Goal: Find specific page/section: Find specific page/section

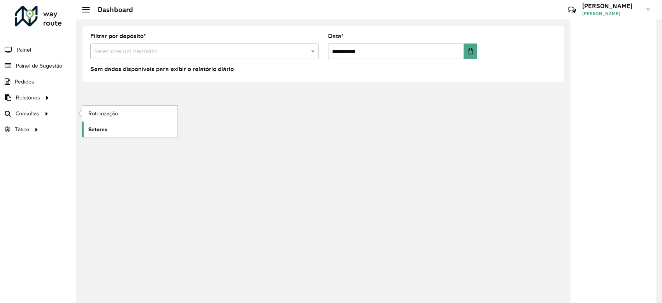
click at [100, 131] on span "Setores" at bounding box center [97, 130] width 19 height 8
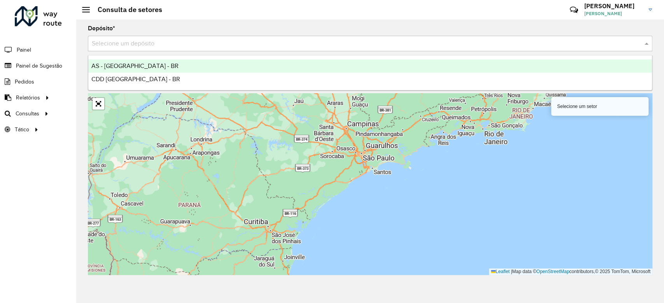
click at [196, 44] on input "text" at bounding box center [362, 43] width 541 height 9
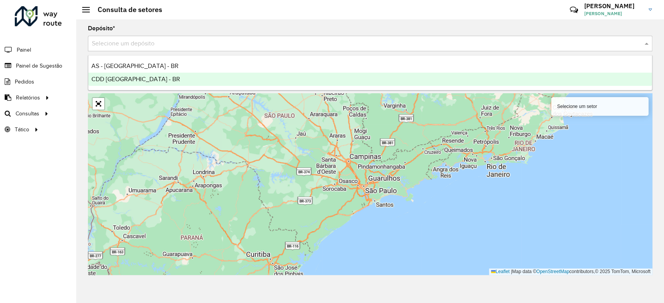
click at [189, 84] on div "CDD [GEOGRAPHIC_DATA] - BR" at bounding box center [370, 79] width 564 height 13
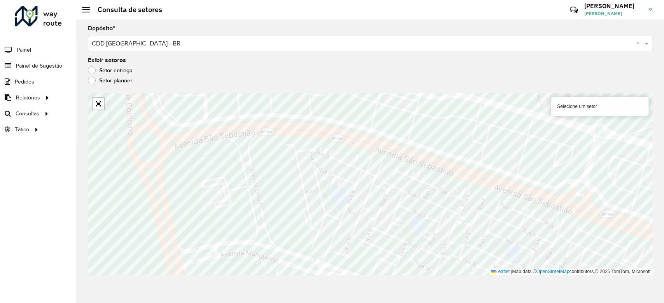
click at [119, 80] on label "Setor planner" at bounding box center [110, 81] width 44 height 8
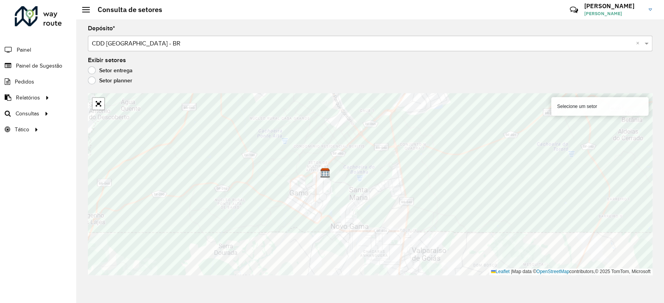
click at [123, 74] on label "Setor entrega" at bounding box center [110, 71] width 45 height 8
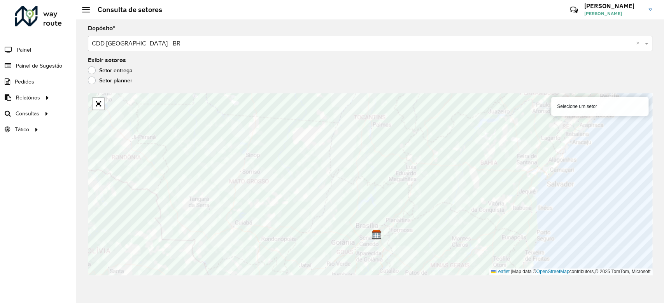
click at [177, 51] on div "Depósito * Selecione um depósito × CDD Brasilia - BR × Exibir setores Setor ent…" at bounding box center [370, 161] width 588 height 284
click at [172, 40] on input "text" at bounding box center [362, 43] width 541 height 9
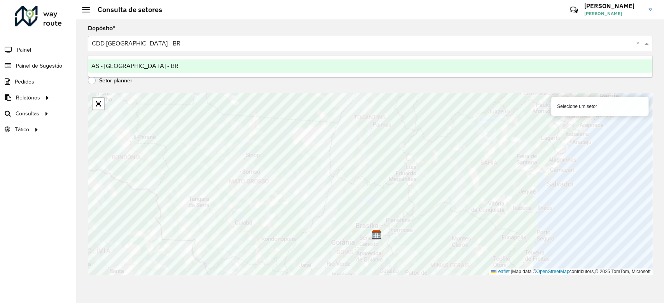
click at [153, 57] on ng-dropdown-panel "AS - [GEOGRAPHIC_DATA] - BR" at bounding box center [370, 66] width 564 height 22
click at [149, 65] on div "AS - [GEOGRAPHIC_DATA] - BR" at bounding box center [370, 66] width 564 height 13
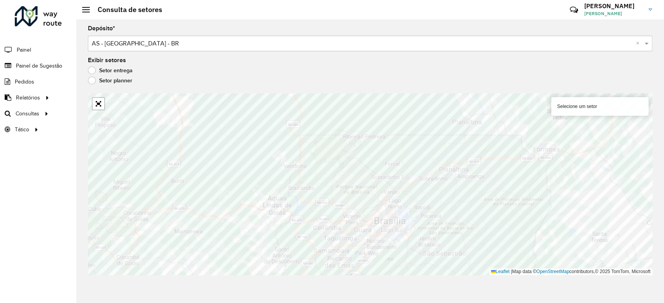
click at [91, 82] on label "Setor planner" at bounding box center [110, 81] width 44 height 8
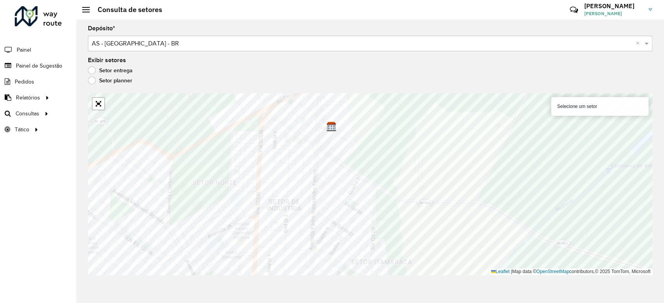
drag, startPoint x: 91, startPoint y: 66, endPoint x: 96, endPoint y: 72, distance: 7.8
click at [93, 69] on div "Exibir setores Setor entrega Setor planner" at bounding box center [370, 73] width 564 height 30
click at [95, 72] on label "Setor entrega" at bounding box center [110, 71] width 45 height 8
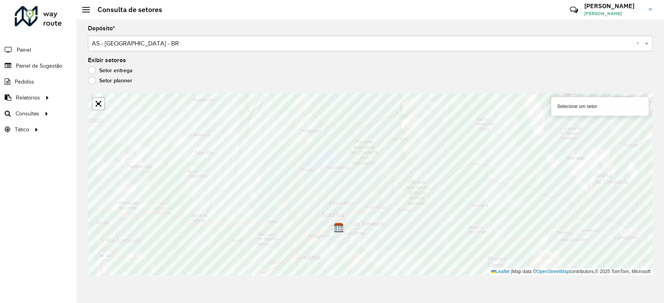
click at [123, 45] on input "text" at bounding box center [362, 43] width 541 height 9
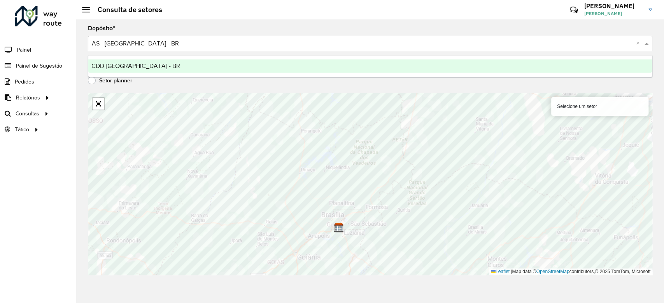
click at [133, 71] on div "CDD [GEOGRAPHIC_DATA] - BR" at bounding box center [370, 66] width 564 height 13
